Goal: Information Seeking & Learning: Learn about a topic

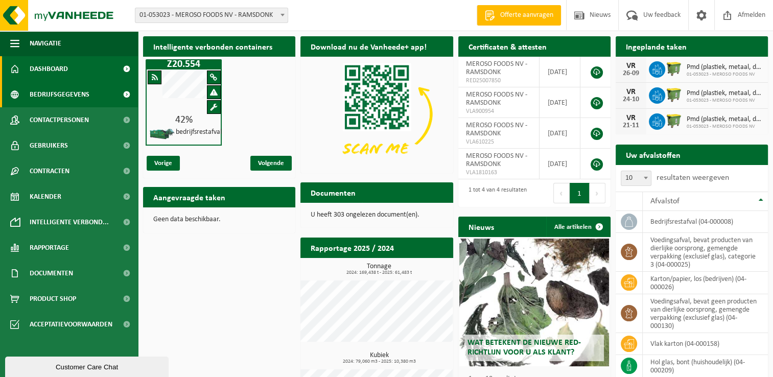
drag, startPoint x: 114, startPoint y: 94, endPoint x: 125, endPoint y: 92, distance: 10.3
click at [115, 94] on span at bounding box center [126, 95] width 23 height 26
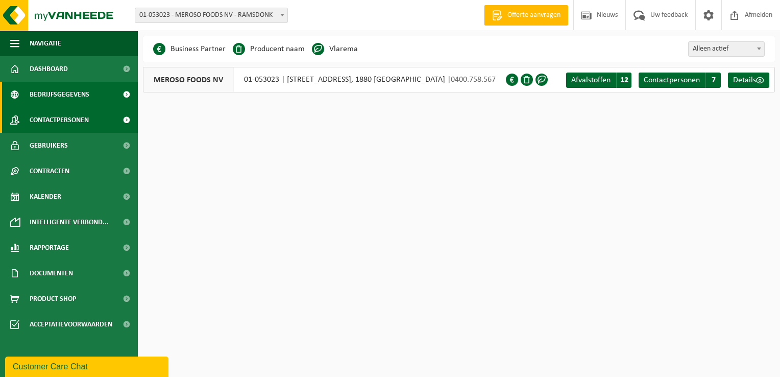
click at [120, 118] on span at bounding box center [126, 120] width 23 height 26
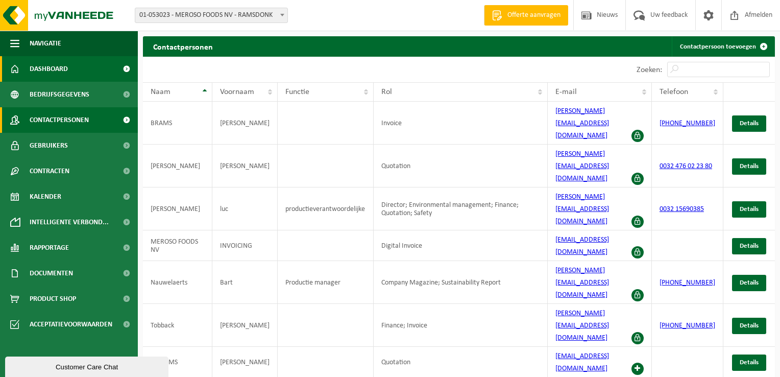
click at [76, 70] on link "Dashboard" at bounding box center [69, 69] width 138 height 26
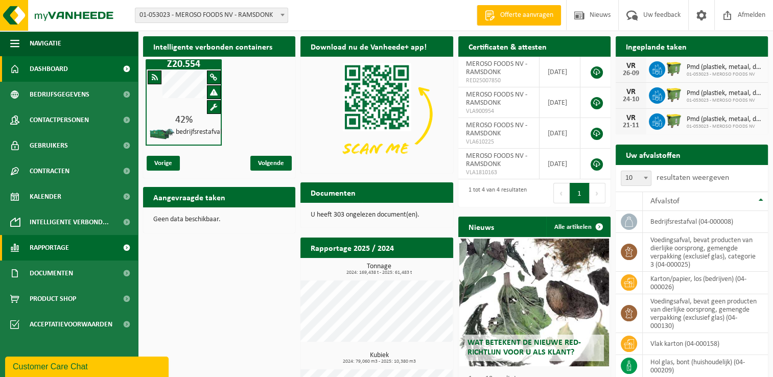
click at [51, 248] on span "Rapportage" at bounding box center [49, 248] width 39 height 26
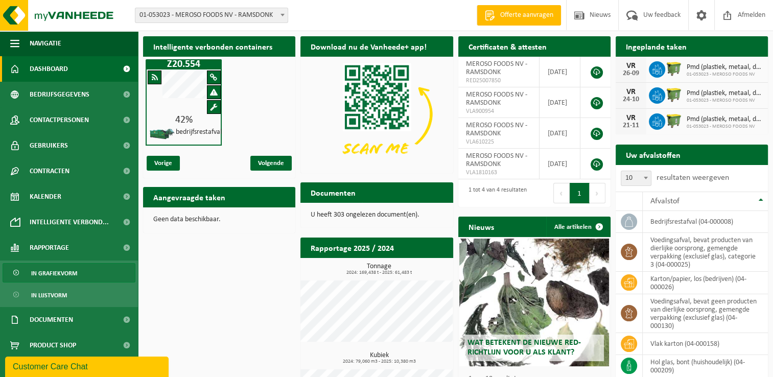
click at [59, 277] on span "In grafiekvorm" at bounding box center [54, 272] width 46 height 19
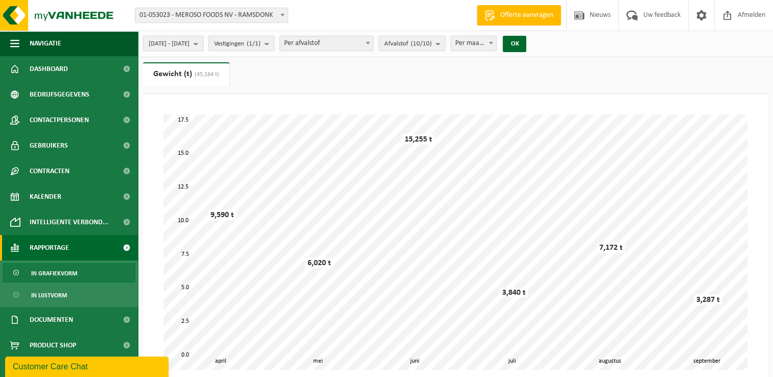
click at [203, 42] on b "submit" at bounding box center [198, 43] width 9 height 14
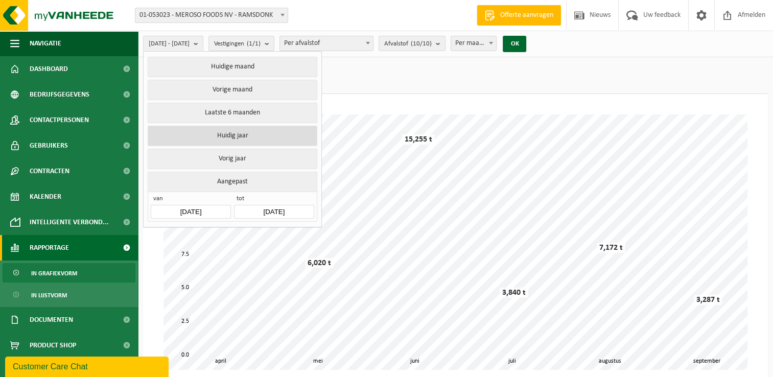
click at [234, 137] on button "Huidig jaar" at bounding box center [232, 136] width 169 height 20
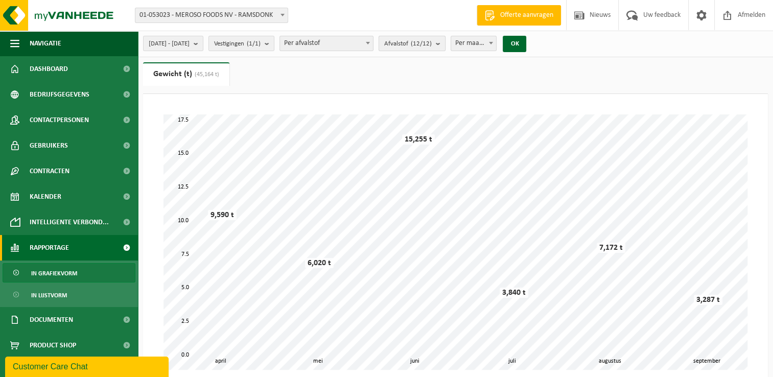
click at [445, 43] on b "submit" at bounding box center [440, 43] width 9 height 14
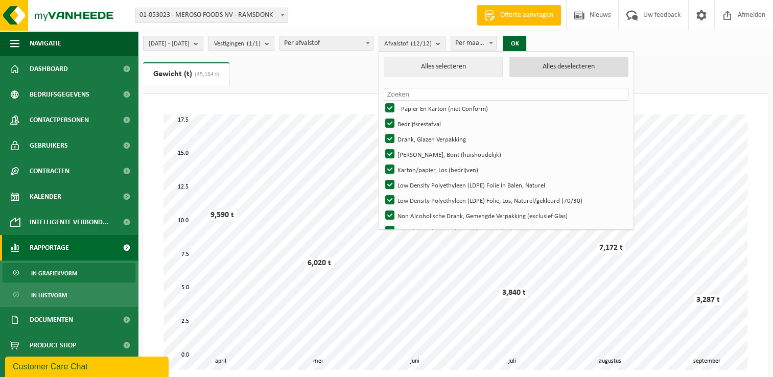
click at [574, 68] on button "Alles deselecteren" at bounding box center [568, 67] width 119 height 20
checkbox input "false"
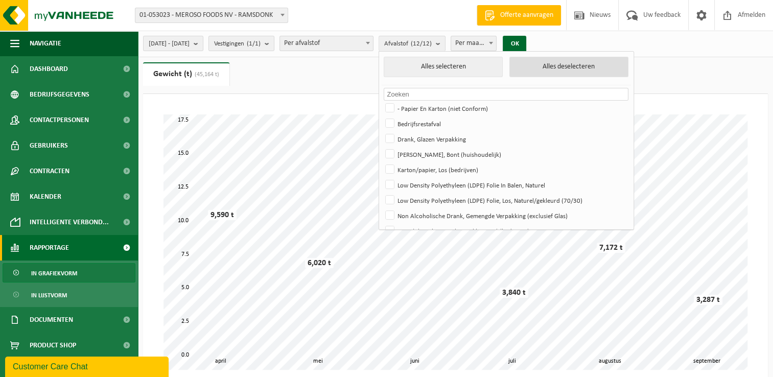
checkbox input "false"
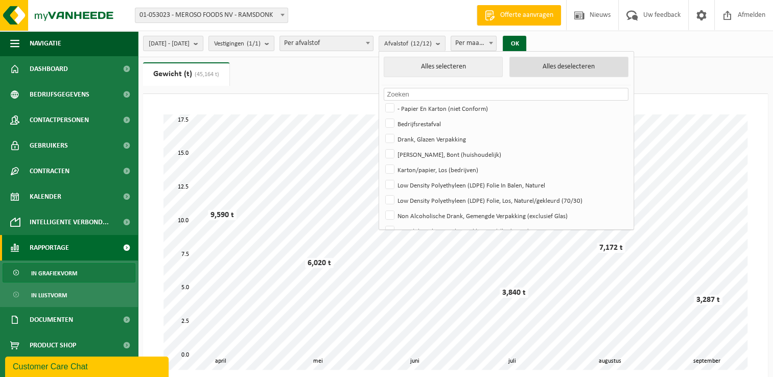
checkbox input "false"
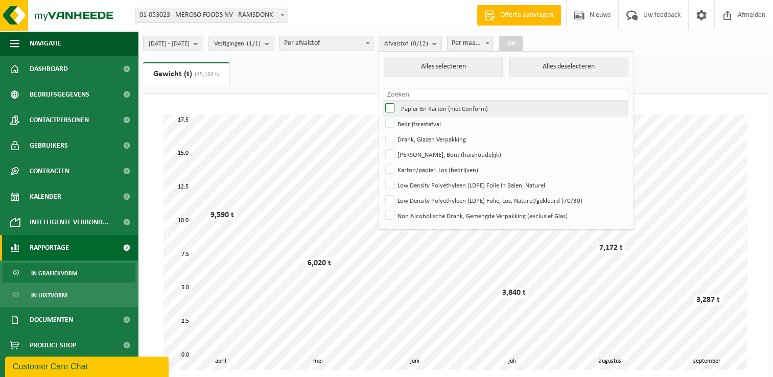
click at [417, 107] on label "- Papier En Karton (niet Conform)" at bounding box center [505, 108] width 244 height 15
click at [381, 101] on input "- Papier En Karton (niet Conform)" at bounding box center [381, 100] width 1 height 1
checkbox input "true"
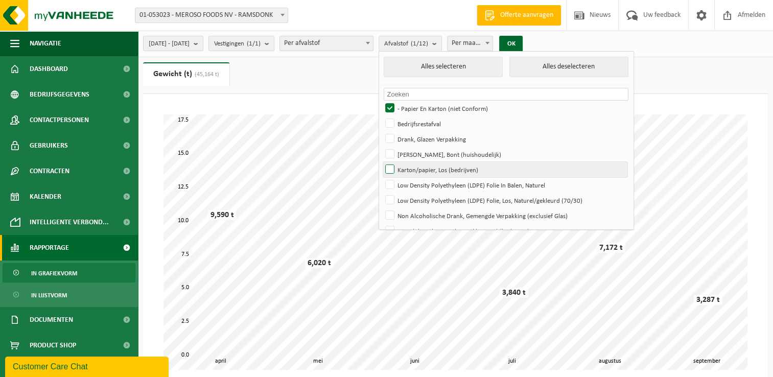
click at [418, 167] on label "Karton/papier, Los (bedrijven)" at bounding box center [505, 169] width 244 height 15
click at [381, 162] on input "Karton/papier, Los (bedrijven)" at bounding box center [381, 161] width 1 height 1
checkbox input "true"
click at [522, 40] on button "OK" at bounding box center [510, 44] width 23 height 16
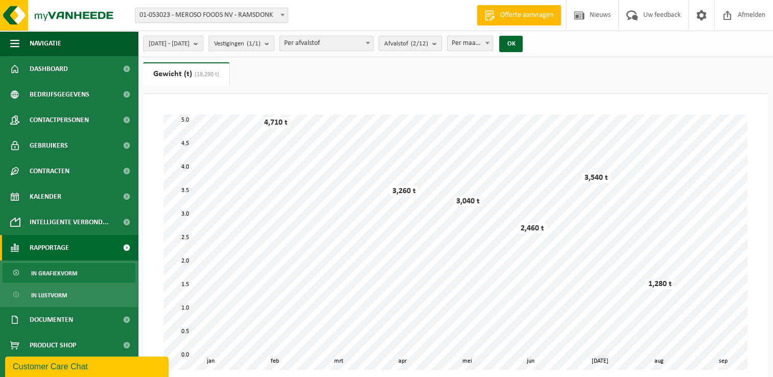
click at [441, 44] on b "submit" at bounding box center [436, 43] width 9 height 14
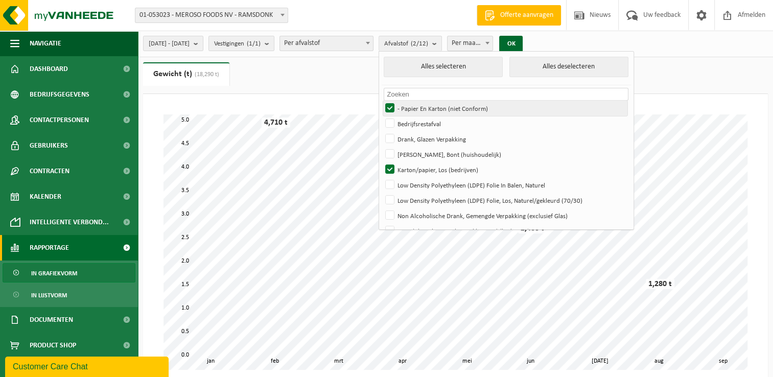
click at [420, 104] on label "- Papier En Karton (niet Conform)" at bounding box center [505, 108] width 244 height 15
click at [381, 101] on input "- Papier En Karton (niet Conform)" at bounding box center [381, 100] width 1 height 1
checkbox input "false"
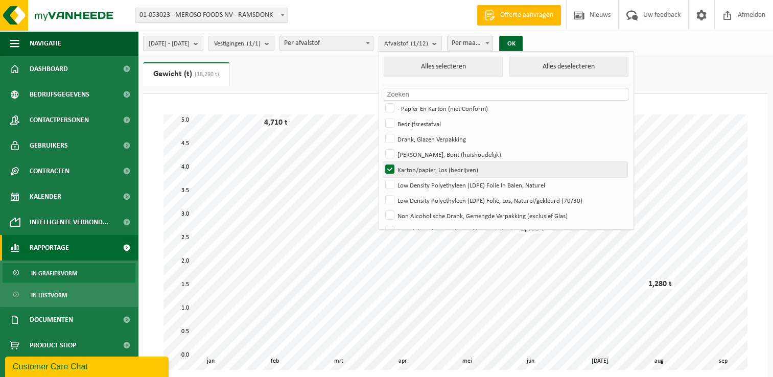
click at [418, 167] on label "Karton/papier, Los (bedrijven)" at bounding box center [505, 169] width 244 height 15
click at [381, 162] on input "Karton/papier, Los (bedrijven)" at bounding box center [381, 161] width 1 height 1
checkbox input "false"
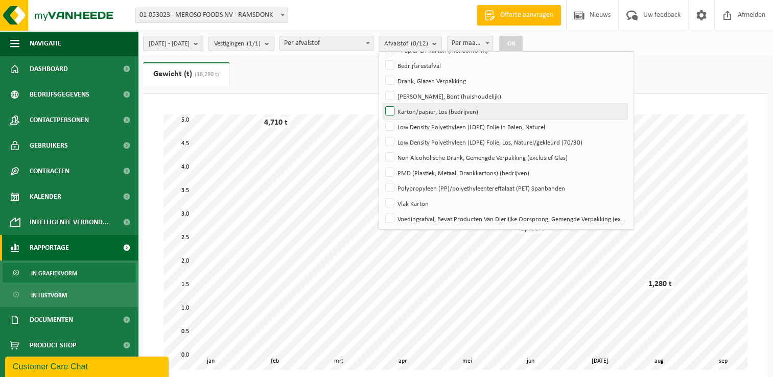
scroll to position [59, 0]
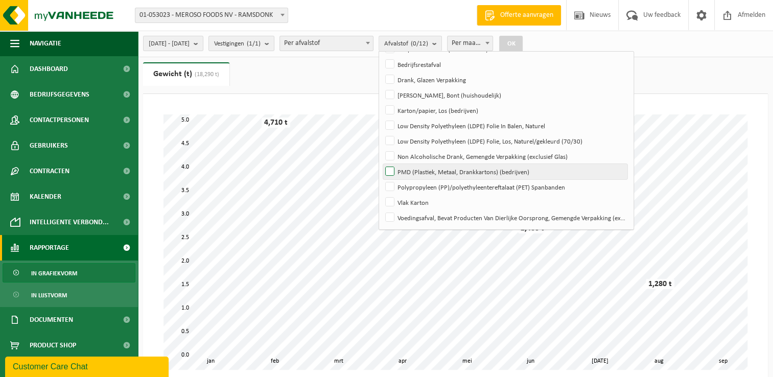
click at [416, 171] on label "PMD (Plastiek, Metaal, Drankkartons) (bedrijven)" at bounding box center [505, 171] width 244 height 15
click at [381, 164] on input "PMD (Plastiek, Metaal, Drankkartons) (bedrijven)" at bounding box center [381, 163] width 1 height 1
checkbox input "true"
click at [522, 42] on button "OK" at bounding box center [510, 44] width 23 height 16
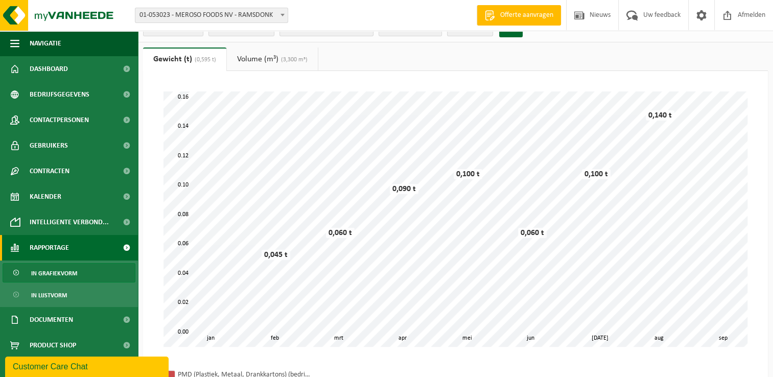
scroll to position [0, 0]
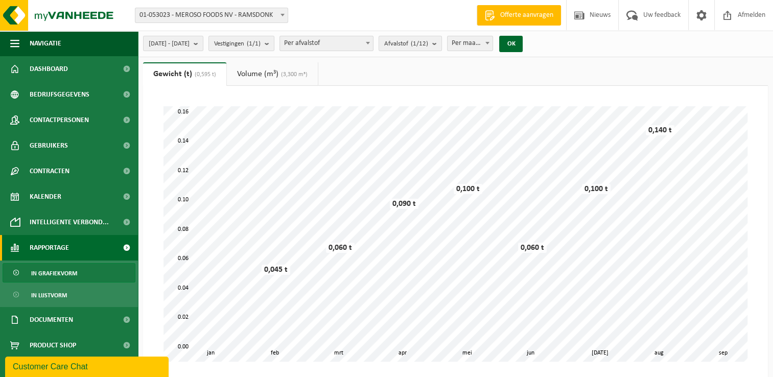
click at [257, 78] on link "Volume (m³) (3,300 m³)" at bounding box center [272, 73] width 91 height 23
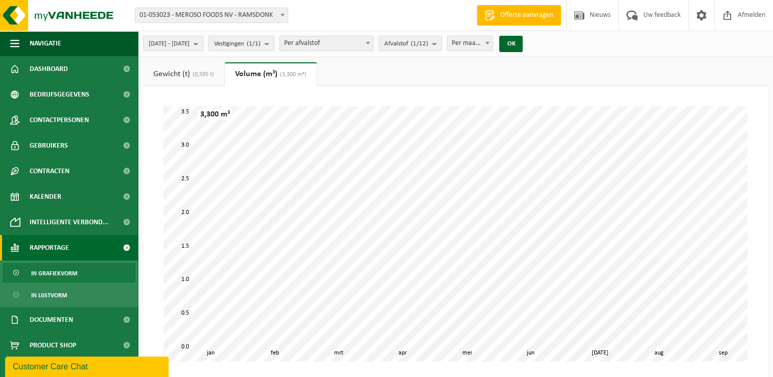
click at [208, 75] on span "(0,595 t)" at bounding box center [202, 74] width 24 height 6
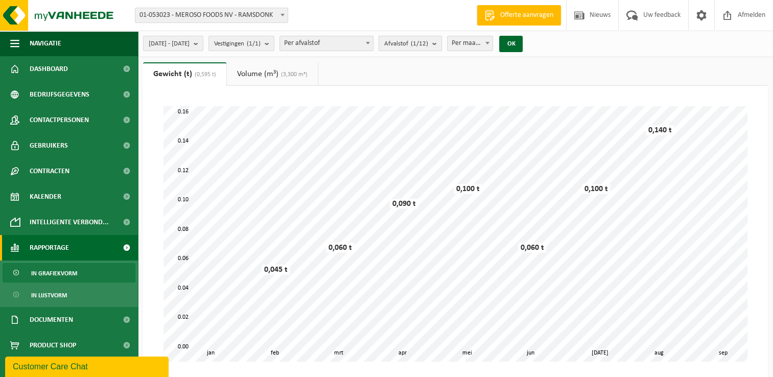
click at [441, 44] on b "submit" at bounding box center [436, 43] width 9 height 14
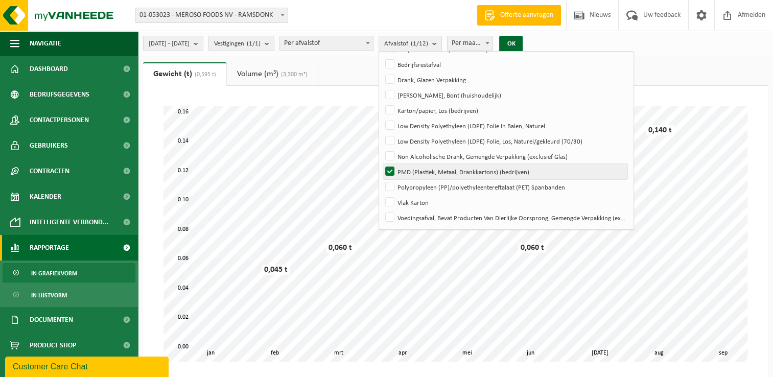
click at [418, 172] on label "PMD (Plastiek, Metaal, Drankkartons) (bedrijven)" at bounding box center [505, 171] width 244 height 15
click at [381, 164] on input "PMD (Plastiek, Metaal, Drankkartons) (bedrijven)" at bounding box center [381, 163] width 1 height 1
checkbox input "false"
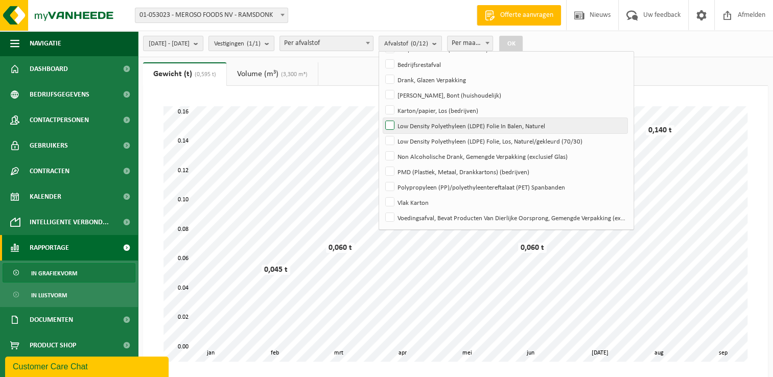
click at [420, 124] on label "Low Density Polyethyleen (LDPE) Folie In Balen, Naturel" at bounding box center [505, 125] width 244 height 15
click at [381, 118] on input "Low Density Polyethyleen (LDPE) Folie In Balen, Naturel" at bounding box center [381, 117] width 1 height 1
checkbox input "true"
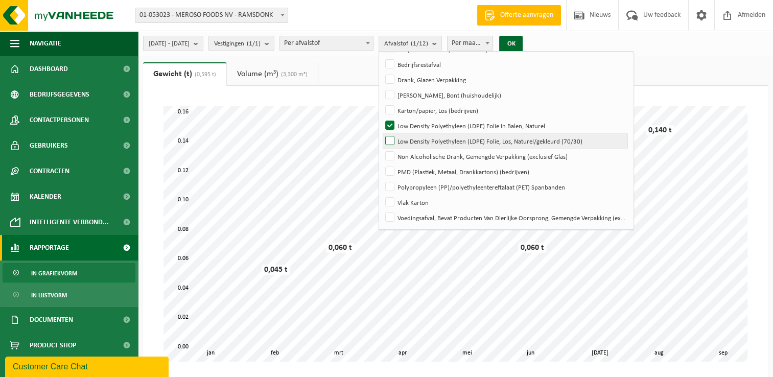
click at [417, 136] on label "Low Density Polyethyleen (LDPE) Folie, Los, Naturel/gekleurd (70/30)" at bounding box center [505, 140] width 244 height 15
click at [381, 133] on input "Low Density Polyethyleen (LDPE) Folie, Los, Naturel/gekleurd (70/30)" at bounding box center [381, 133] width 1 height 1
checkbox input "true"
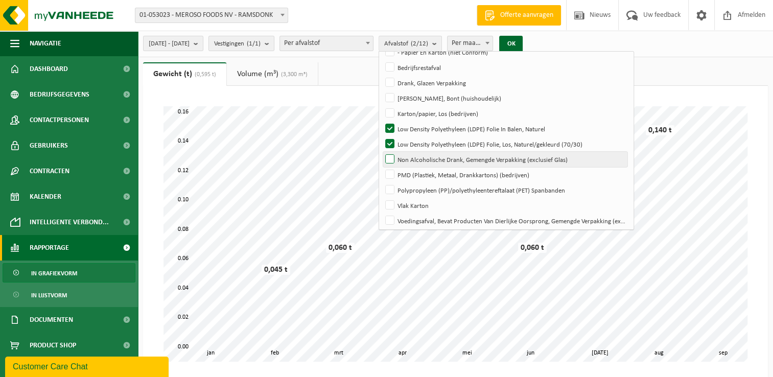
scroll to position [59, 0]
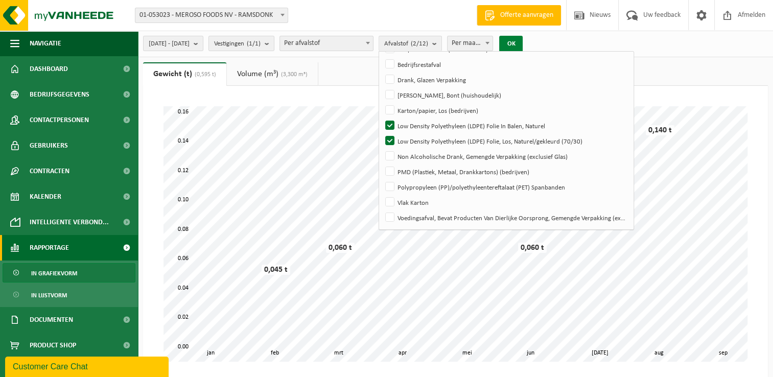
click at [522, 44] on button "OK" at bounding box center [510, 44] width 23 height 16
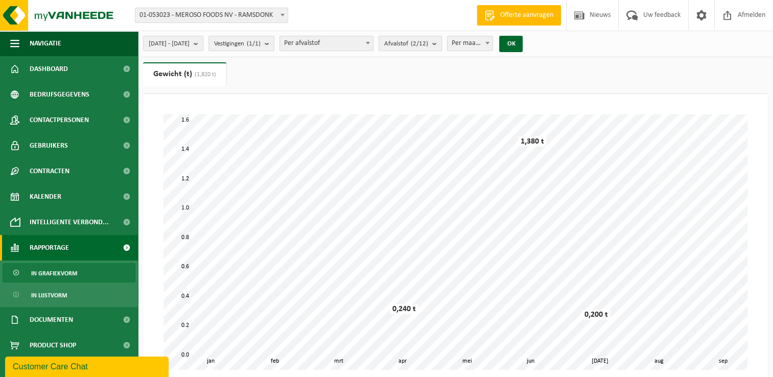
click at [441, 42] on b "submit" at bounding box center [436, 43] width 9 height 14
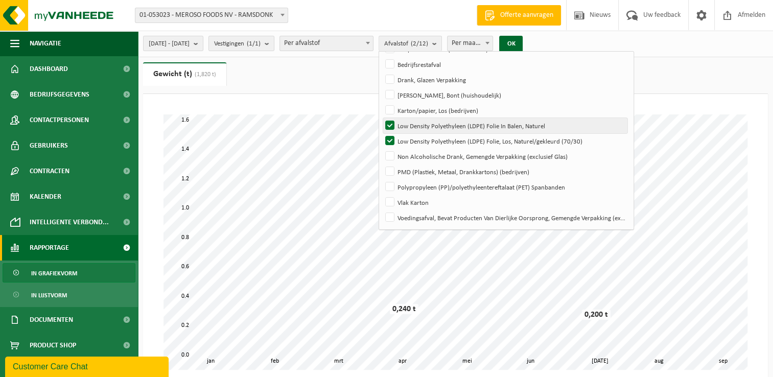
click at [416, 123] on label "Low Density Polyethyleen (LDPE) Folie In Balen, Naturel" at bounding box center [505, 125] width 244 height 15
click at [381, 118] on input "Low Density Polyethyleen (LDPE) Folie In Balen, Naturel" at bounding box center [381, 117] width 1 height 1
checkbox input "false"
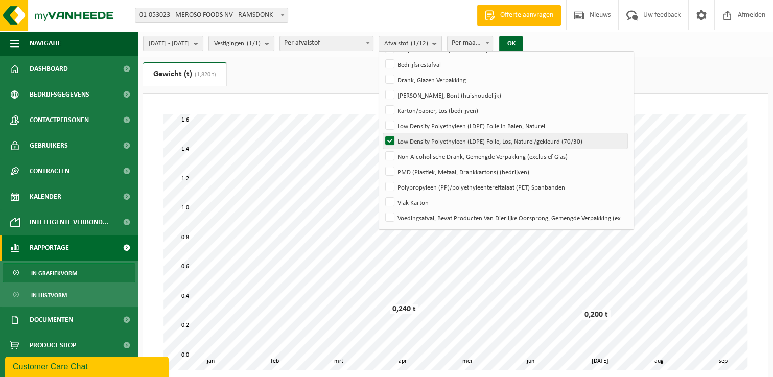
click at [413, 138] on label "Low Density Polyethyleen (LDPE) Folie, Los, Naturel/gekleurd (70/30)" at bounding box center [505, 140] width 244 height 15
click at [381, 133] on input "Low Density Polyethyleen (LDPE) Folie, Los, Naturel/gekleurd (70/30)" at bounding box center [381, 133] width 1 height 1
checkbox input "false"
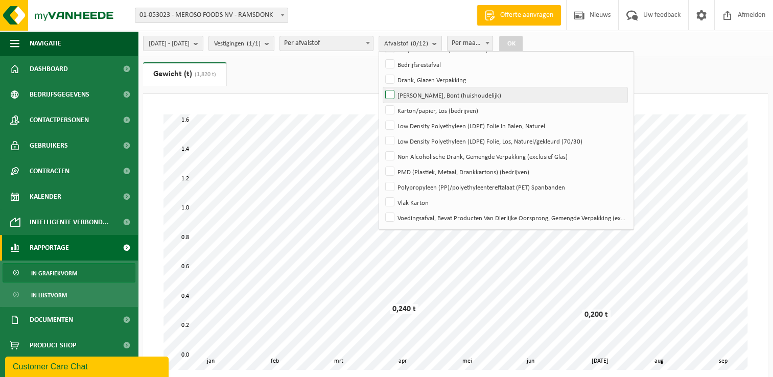
click at [415, 94] on label "Hol Glas, Bont (huishoudelijk)" at bounding box center [505, 94] width 244 height 15
click at [381, 87] on input "Hol Glas, Bont (huishoudelijk)" at bounding box center [381, 87] width 1 height 1
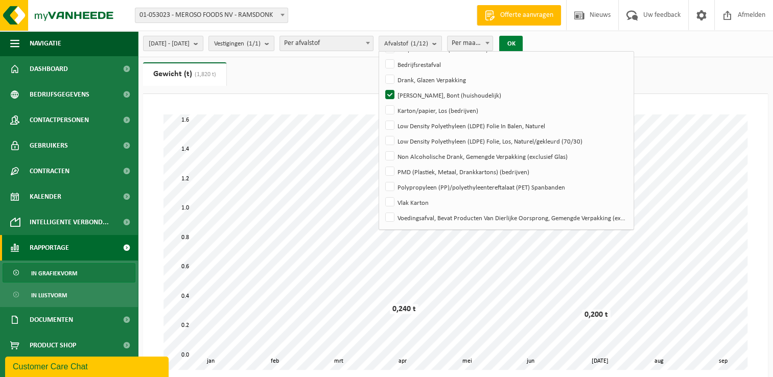
click at [522, 39] on button "OK" at bounding box center [510, 44] width 23 height 16
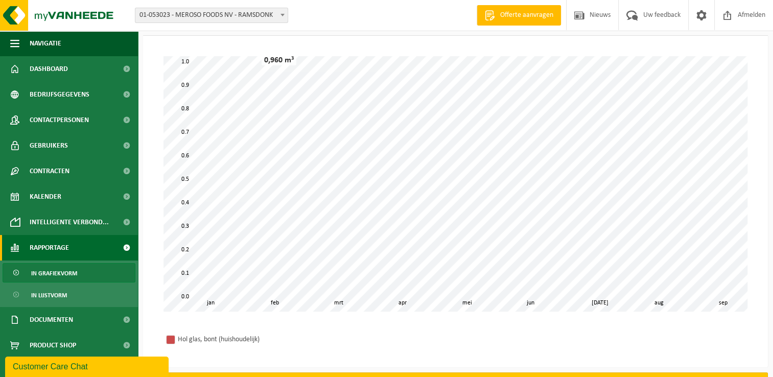
scroll to position [0, 0]
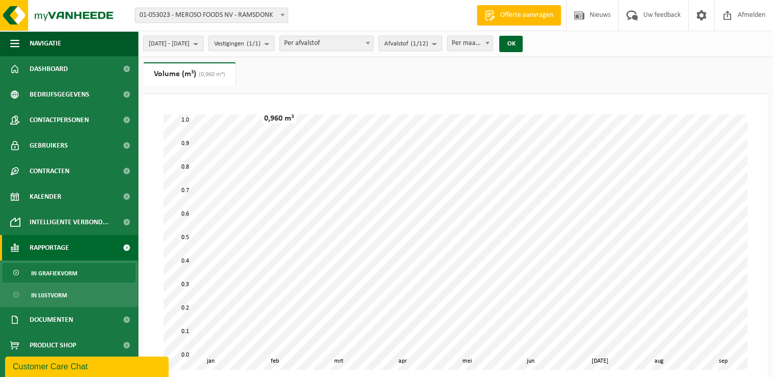
click at [441, 41] on b "submit" at bounding box center [436, 43] width 9 height 14
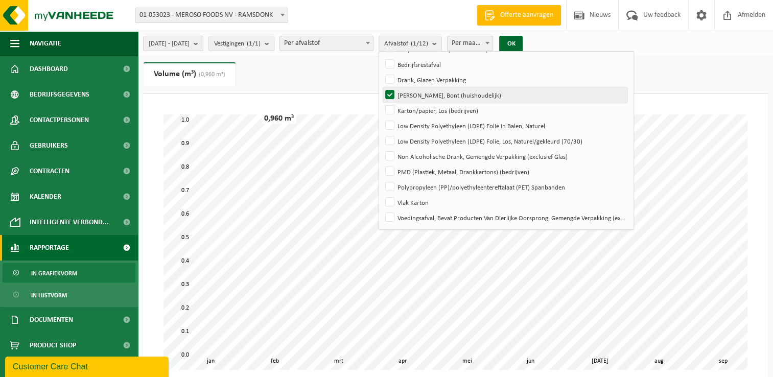
click at [418, 91] on label "Hol Glas, Bont (huishoudelijk)" at bounding box center [505, 94] width 244 height 15
click at [381, 87] on input "Hol Glas, Bont (huishoudelijk)" at bounding box center [381, 87] width 1 height 1
checkbox input "false"
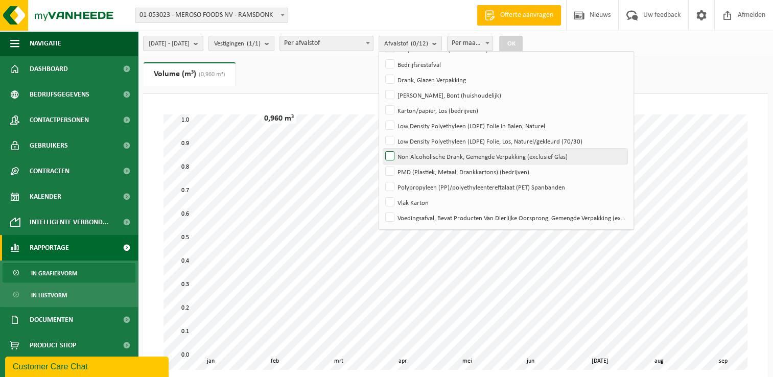
click at [419, 154] on label "Non Alcoholische Drank, Gemengde Verpakking (exclusief Glas)" at bounding box center [505, 156] width 244 height 15
click at [381, 149] on input "Non Alcoholische Drank, Gemengde Verpakking (exclusief Glas)" at bounding box center [381, 148] width 1 height 1
checkbox input "true"
click at [522, 40] on button "OK" at bounding box center [510, 44] width 23 height 16
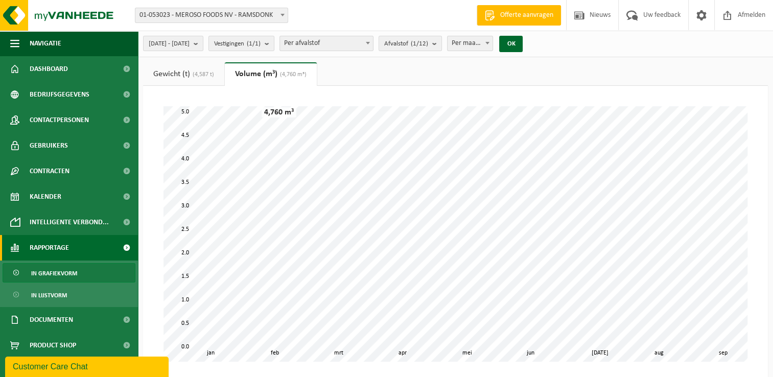
click at [300, 74] on span "(4,760 m³)" at bounding box center [291, 74] width 29 height 6
click at [190, 71] on link "Gewicht (t) (4,587 t)" at bounding box center [183, 73] width 81 height 23
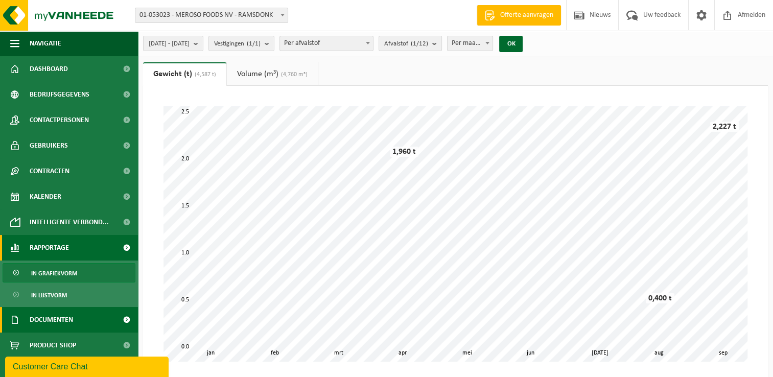
click at [60, 318] on span "Documenten" at bounding box center [51, 320] width 43 height 26
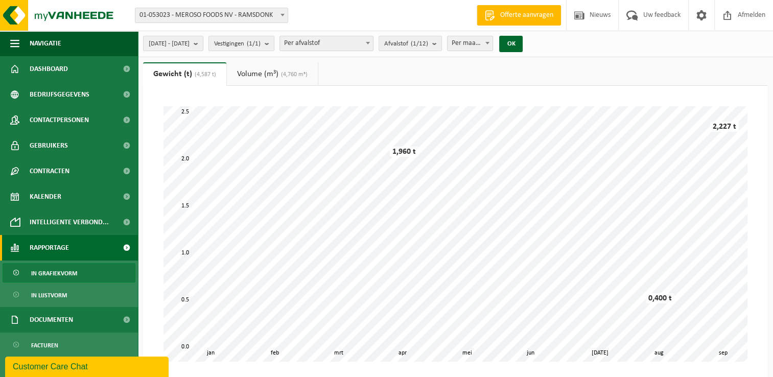
scroll to position [53, 0]
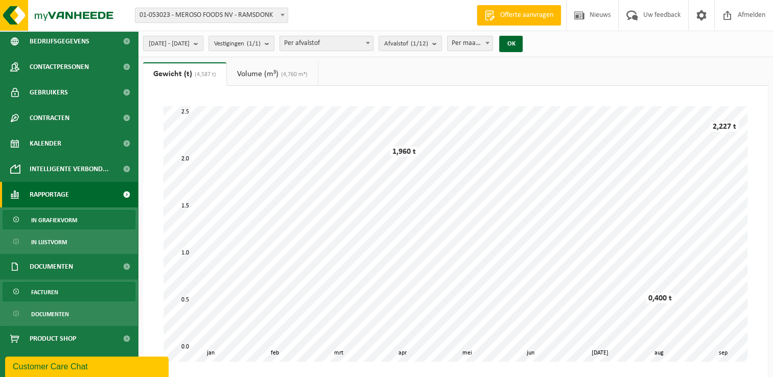
click at [59, 288] on link "Facturen" at bounding box center [69, 291] width 133 height 19
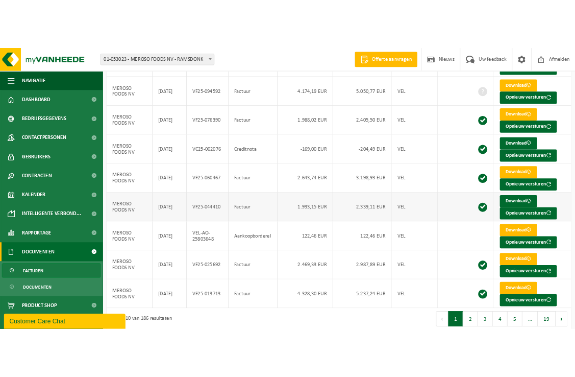
scroll to position [172, 0]
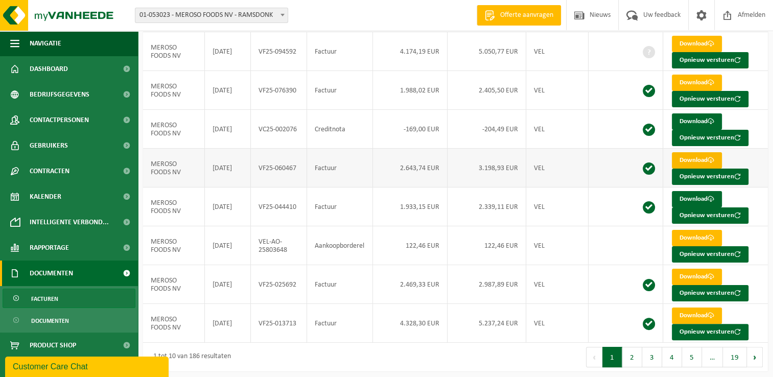
click at [696, 156] on link "Download" at bounding box center [696, 160] width 50 height 16
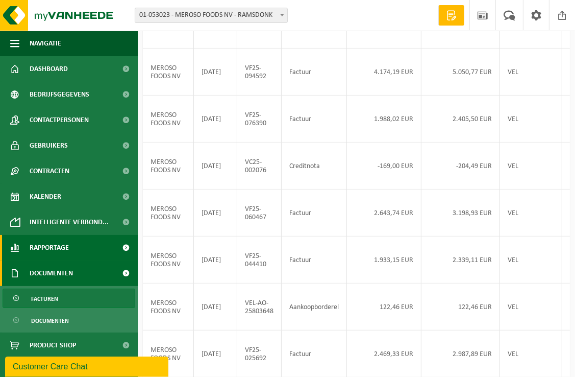
click at [115, 244] on span at bounding box center [126, 248] width 23 height 26
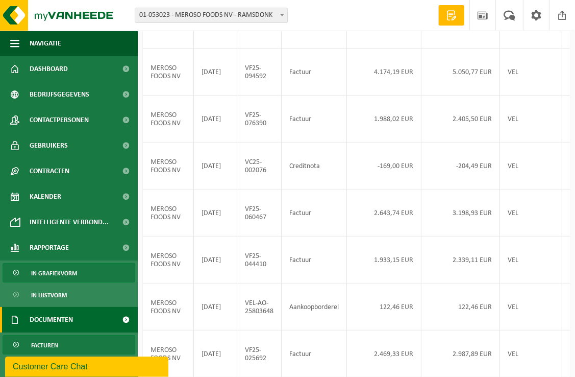
click at [70, 274] on span "In grafiekvorm" at bounding box center [54, 272] width 46 height 19
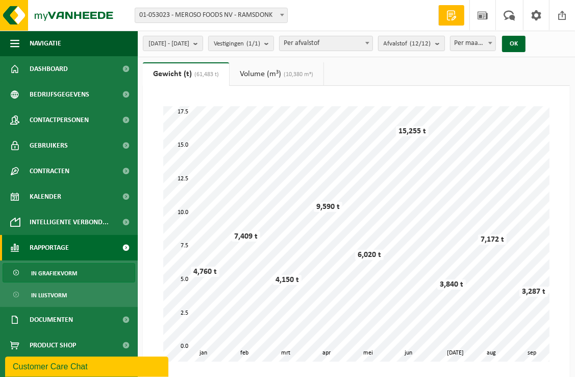
click at [445, 40] on b "submit" at bounding box center [440, 43] width 9 height 14
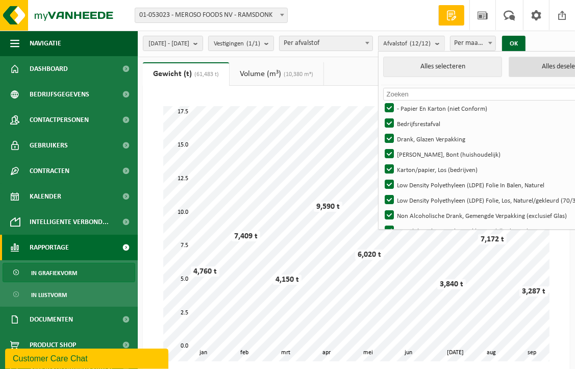
click at [560, 66] on button "Alles deselecteren" at bounding box center [568, 67] width 119 height 20
checkbox input "false"
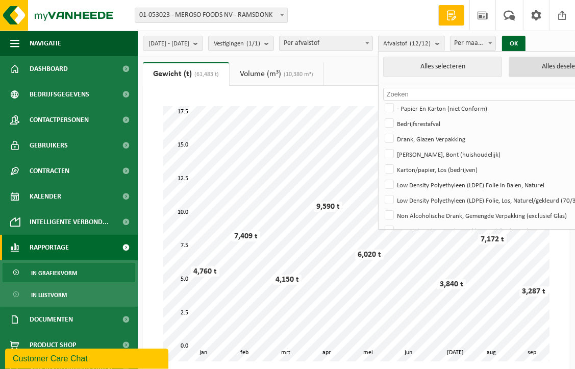
checkbox input "false"
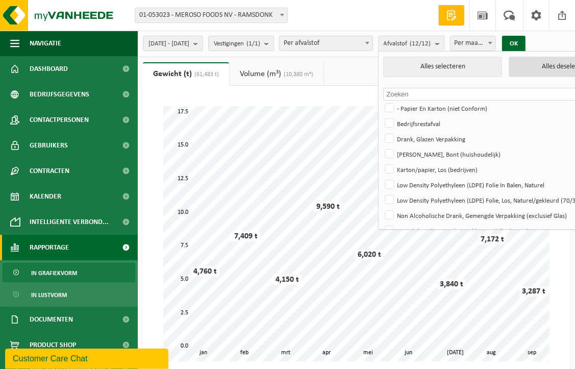
checkbox input "false"
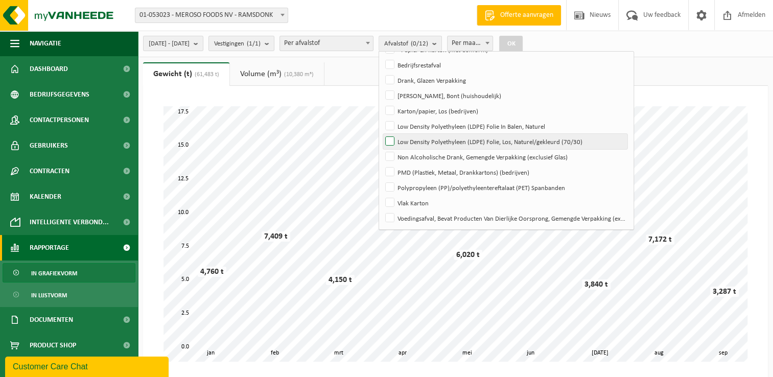
scroll to position [59, 0]
click at [412, 156] on label "Non Alcoholische Drank, Gemengde Verpakking (exclusief Glas)" at bounding box center [505, 156] width 244 height 15
click at [381, 149] on input "Non Alcoholische Drank, Gemengde Verpakking (exclusief Glas)" at bounding box center [381, 148] width 1 height 1
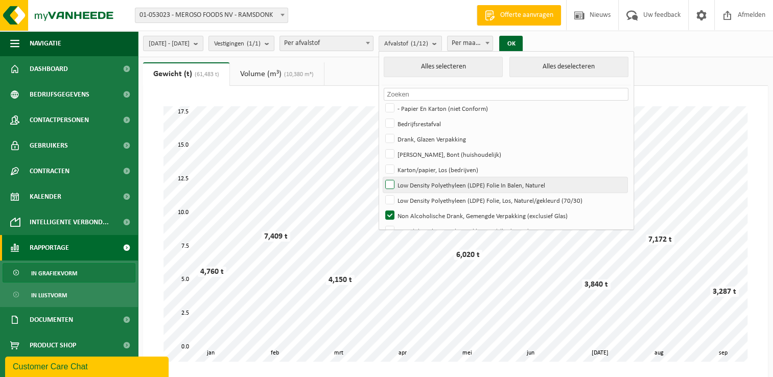
scroll to position [51, 0]
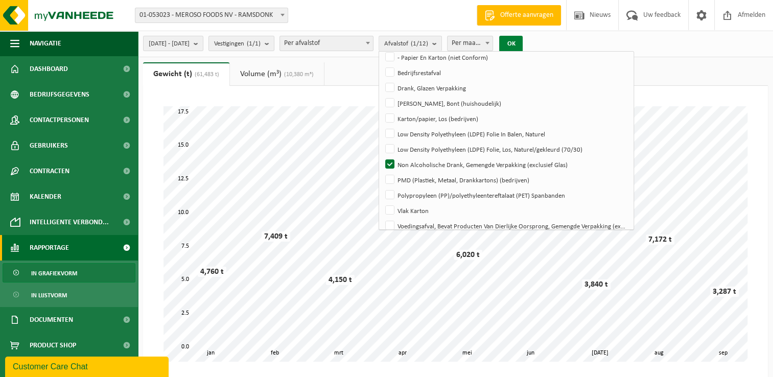
click at [522, 38] on button "OK" at bounding box center [510, 44] width 23 height 16
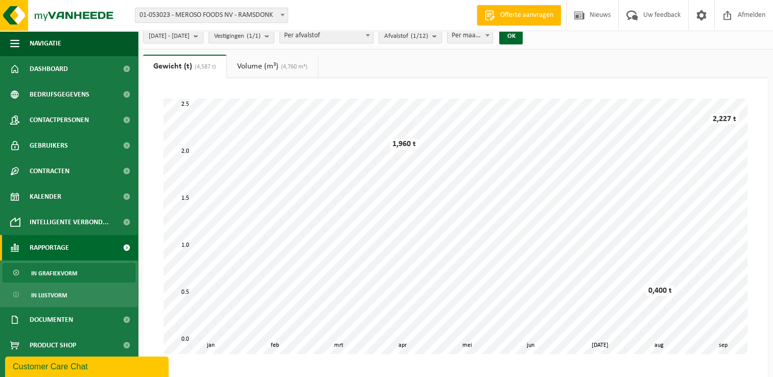
scroll to position [0, 0]
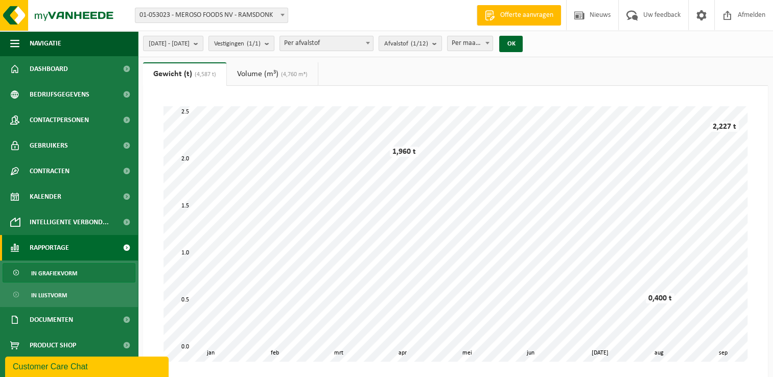
click at [286, 72] on span "(4,760 m³)" at bounding box center [292, 74] width 29 height 6
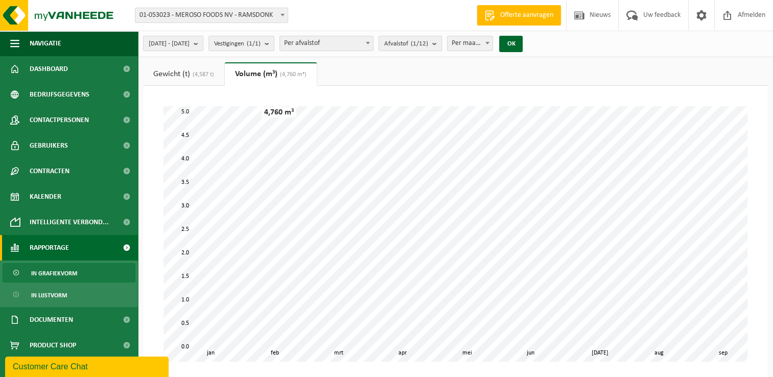
click at [442, 41] on button "Afvalstof (1/12)" at bounding box center [409, 43] width 63 height 15
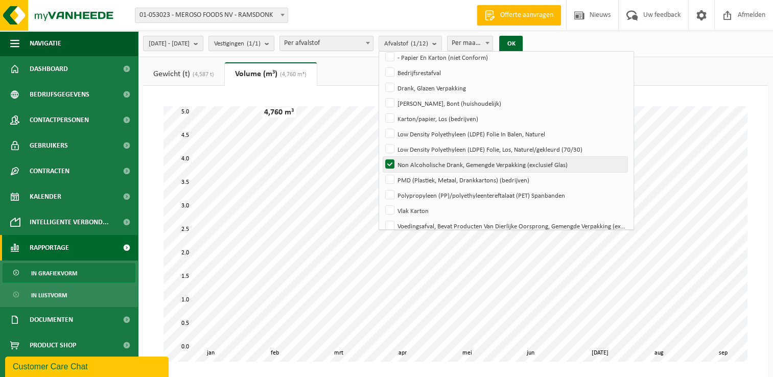
click at [419, 159] on label "Non Alcoholische Drank, Gemengde Verpakking (exclusief Glas)" at bounding box center [505, 164] width 244 height 15
click at [381, 157] on input "Non Alcoholische Drank, Gemengde Verpakking (exclusief Glas)" at bounding box center [381, 156] width 1 height 1
checkbox input "false"
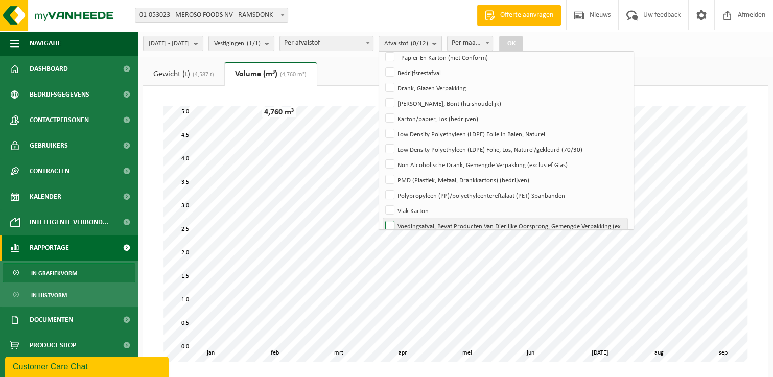
click at [415, 226] on label "Voedingsafval, Bevat Producten Van Dierlijke Oorsprong, Gemengde Verpakking (ex…" at bounding box center [505, 225] width 244 height 15
click at [381, 218] on input "Voedingsafval, Bevat Producten Van Dierlijke Oorsprong, Gemengde Verpakking (ex…" at bounding box center [381, 218] width 1 height 1
click at [522, 39] on button "OK" at bounding box center [510, 44] width 23 height 16
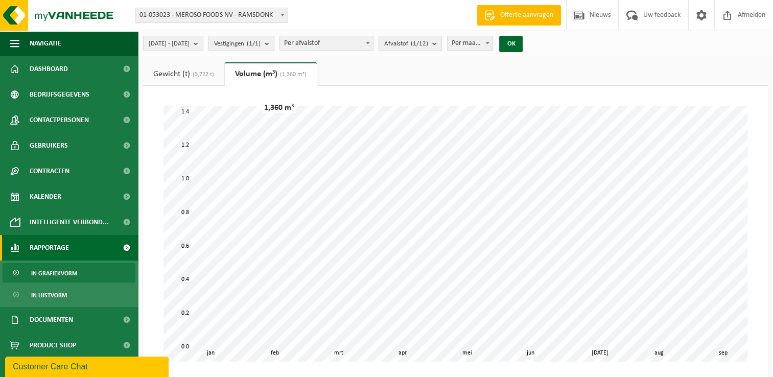
click at [196, 75] on span "(3,722 t)" at bounding box center [202, 74] width 24 height 6
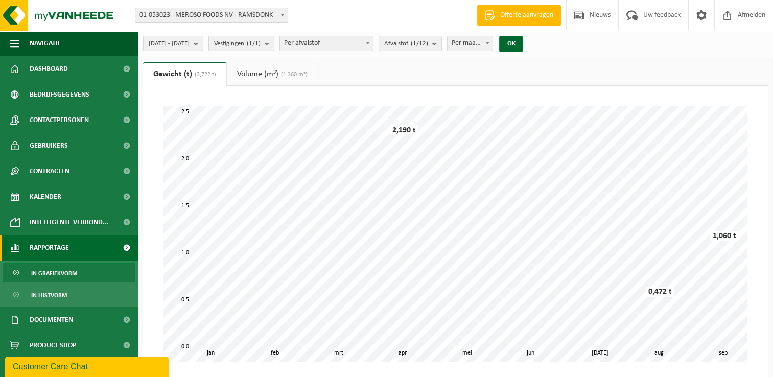
click at [254, 74] on link "Volume (m³) (1,360 m³)" at bounding box center [272, 73] width 91 height 23
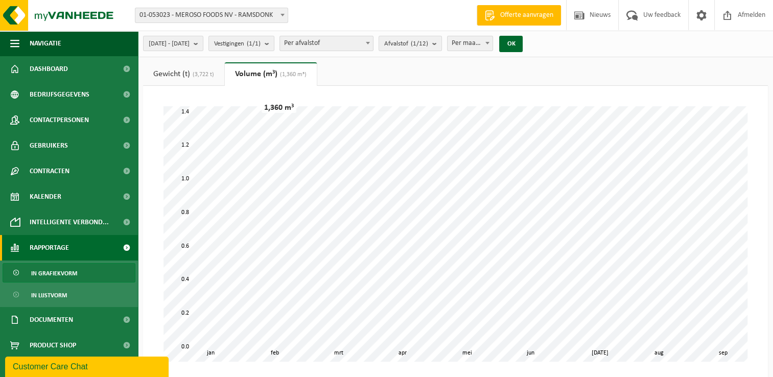
click at [167, 73] on link "Gewicht (t) (3,722 t)" at bounding box center [183, 73] width 81 height 23
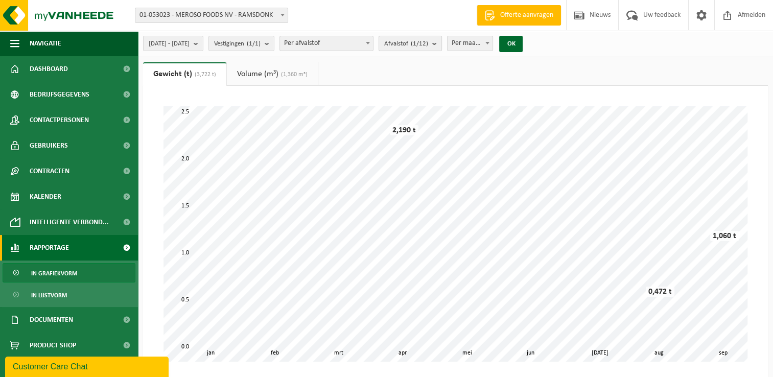
click at [441, 44] on b "submit" at bounding box center [436, 43] width 9 height 14
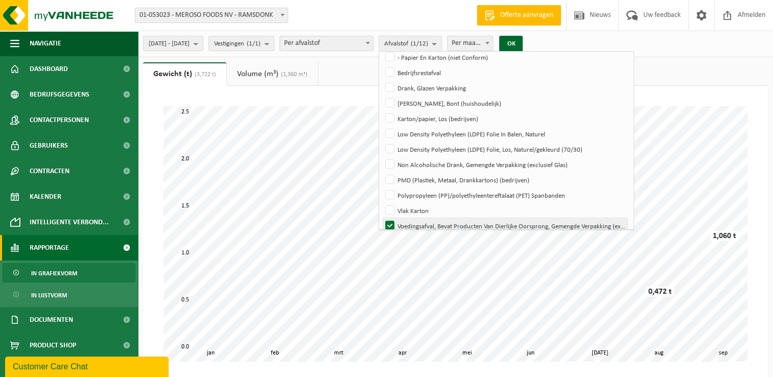
click at [415, 222] on label "Voedingsafval, Bevat Producten Van Dierlijke Oorsprong, Gemengde Verpakking (ex…" at bounding box center [505, 225] width 244 height 15
click at [381, 218] on input "Voedingsafval, Bevat Producten Van Dierlijke Oorsprong, Gemengde Verpakking (ex…" at bounding box center [381, 218] width 1 height 1
checkbox input "false"
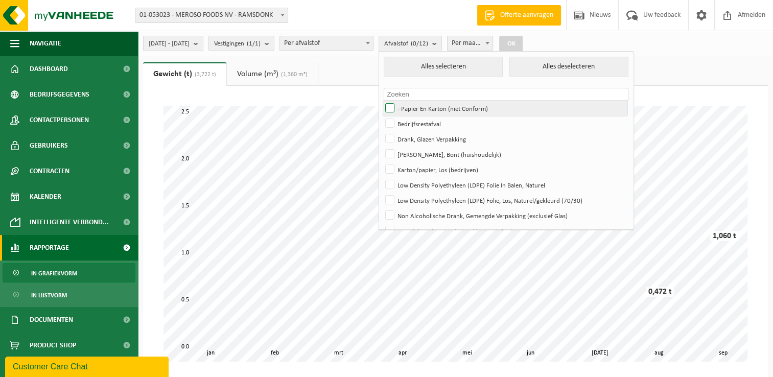
click at [418, 107] on label "- Papier En Karton (niet Conform)" at bounding box center [505, 108] width 244 height 15
click at [381, 101] on input "- Papier En Karton (niet Conform)" at bounding box center [381, 100] width 1 height 1
checkbox input "true"
click at [522, 42] on button "OK" at bounding box center [510, 44] width 23 height 16
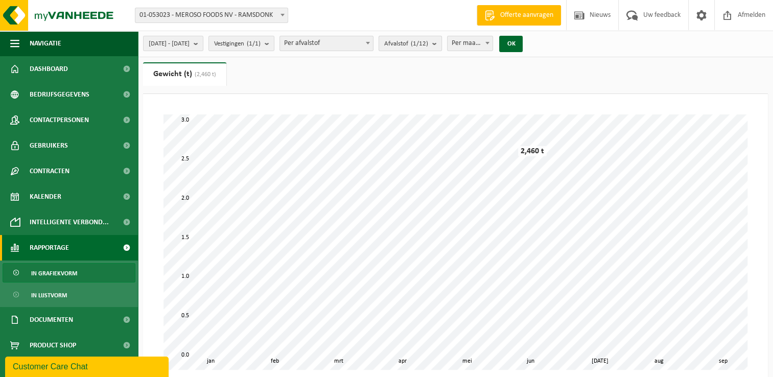
click at [441, 42] on b "submit" at bounding box center [436, 43] width 9 height 14
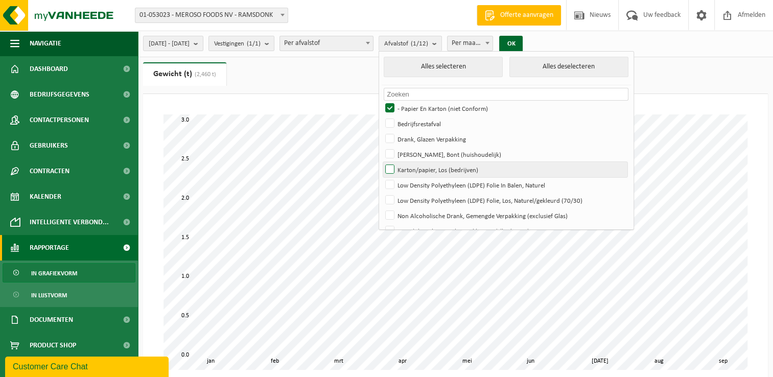
click at [415, 167] on label "Karton/papier, Los (bedrijven)" at bounding box center [505, 169] width 244 height 15
click at [381, 162] on input "Karton/papier, Los (bedrijven)" at bounding box center [381, 161] width 1 height 1
checkbox input "true"
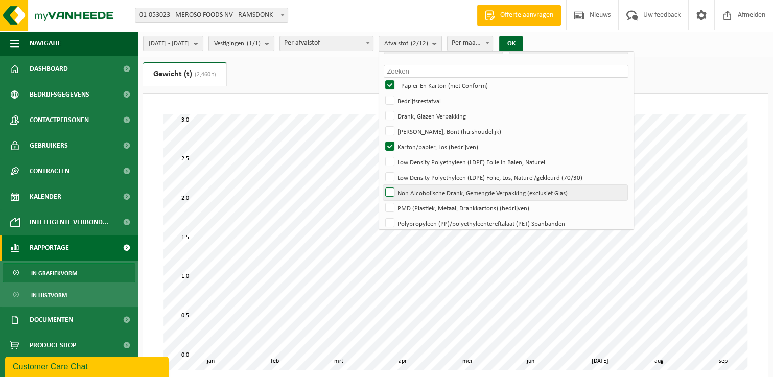
scroll to position [59, 0]
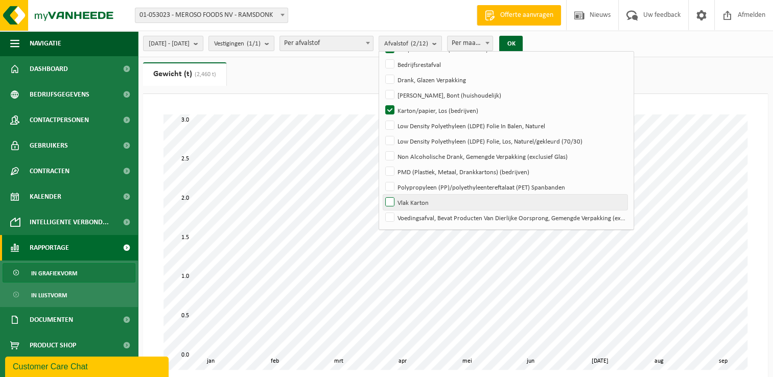
click at [418, 199] on label "Vlak Karton" at bounding box center [505, 202] width 244 height 15
click at [381, 195] on input "Vlak Karton" at bounding box center [381, 194] width 1 height 1
checkbox input "true"
click at [522, 46] on button "OK" at bounding box center [510, 44] width 23 height 16
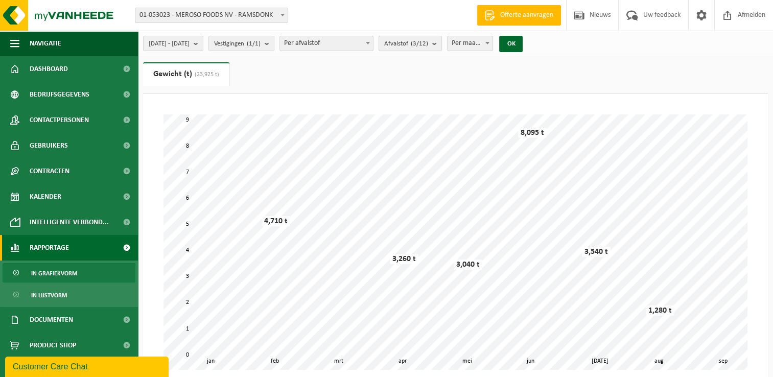
click at [441, 44] on b "submit" at bounding box center [436, 43] width 9 height 14
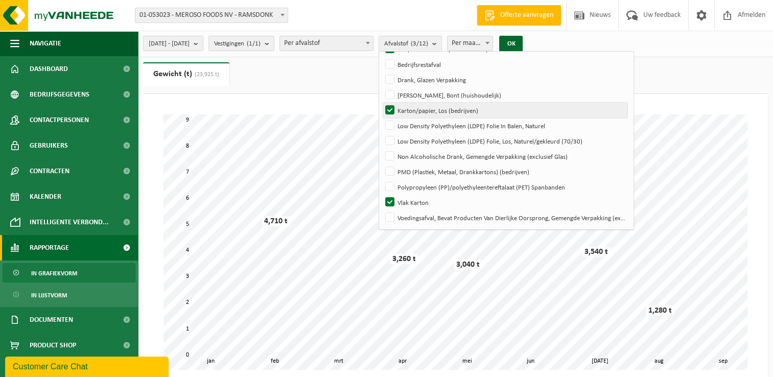
click at [420, 104] on label "Karton/papier, Los (bedrijven)" at bounding box center [505, 110] width 244 height 15
click at [381, 103] on input "Karton/papier, Los (bedrijven)" at bounding box center [381, 102] width 1 height 1
checkbox input "false"
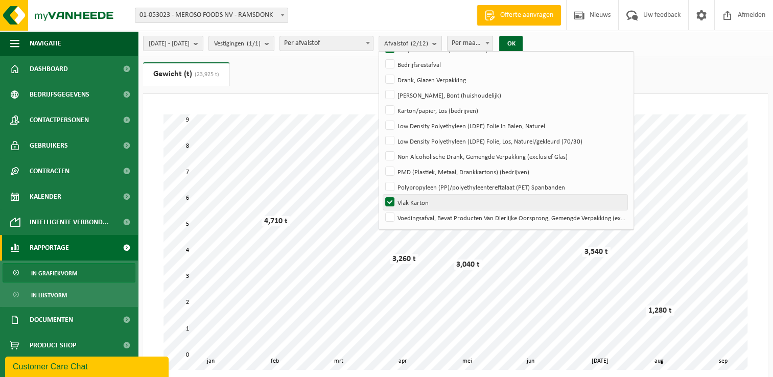
click at [414, 200] on label "Vlak Karton" at bounding box center [505, 202] width 244 height 15
click at [381, 195] on input "Vlak Karton" at bounding box center [381, 194] width 1 height 1
checkbox input "false"
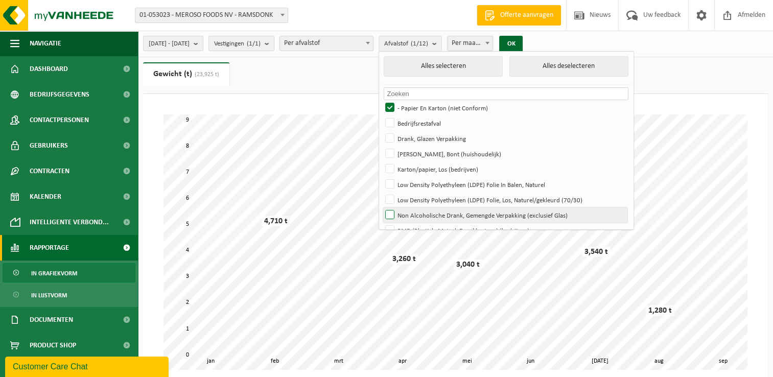
scroll to position [0, 0]
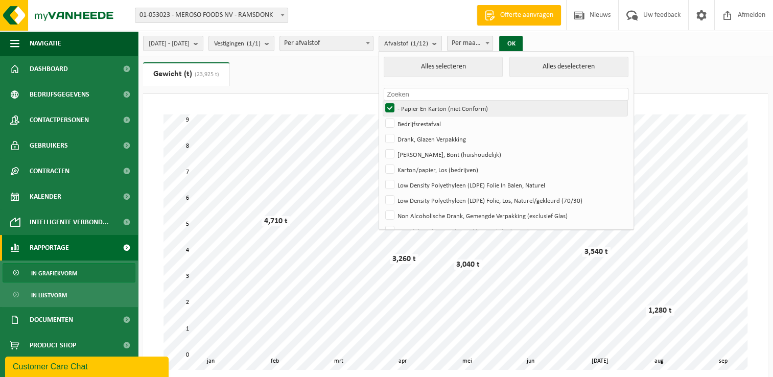
click at [416, 103] on label "- Papier En Karton (niet Conform)" at bounding box center [505, 108] width 244 height 15
click at [381, 101] on input "- Papier En Karton (niet Conform)" at bounding box center [381, 100] width 1 height 1
checkbox input "false"
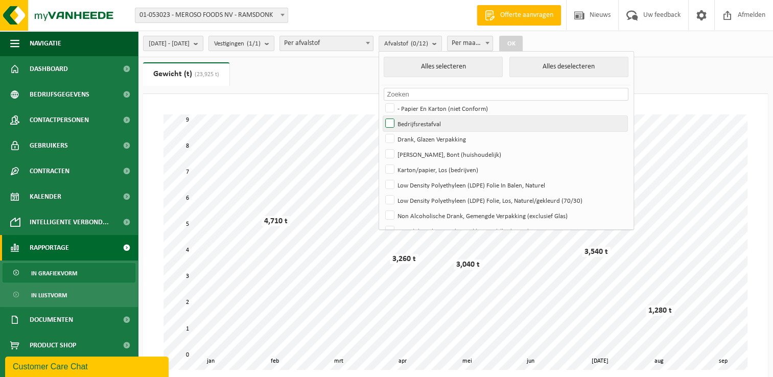
click at [417, 122] on label "Bedrijfsrestafval" at bounding box center [505, 123] width 244 height 15
click at [381, 116] on input "Bedrijfsrestafval" at bounding box center [381, 115] width 1 height 1
checkbox input "true"
click at [522, 42] on button "OK" at bounding box center [510, 44] width 23 height 16
